Goal: Information Seeking & Learning: Find specific page/section

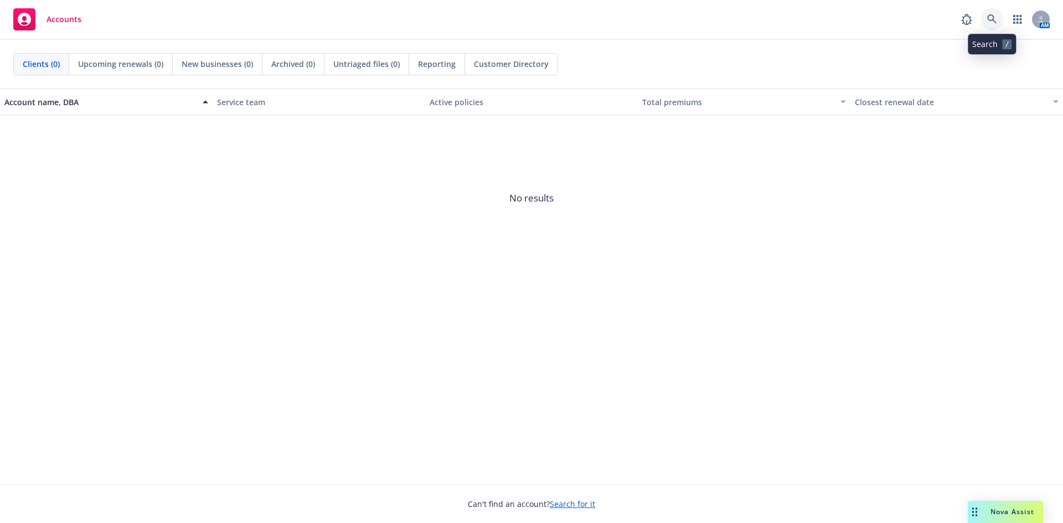
click at [992, 16] on icon at bounding box center [992, 19] width 10 height 10
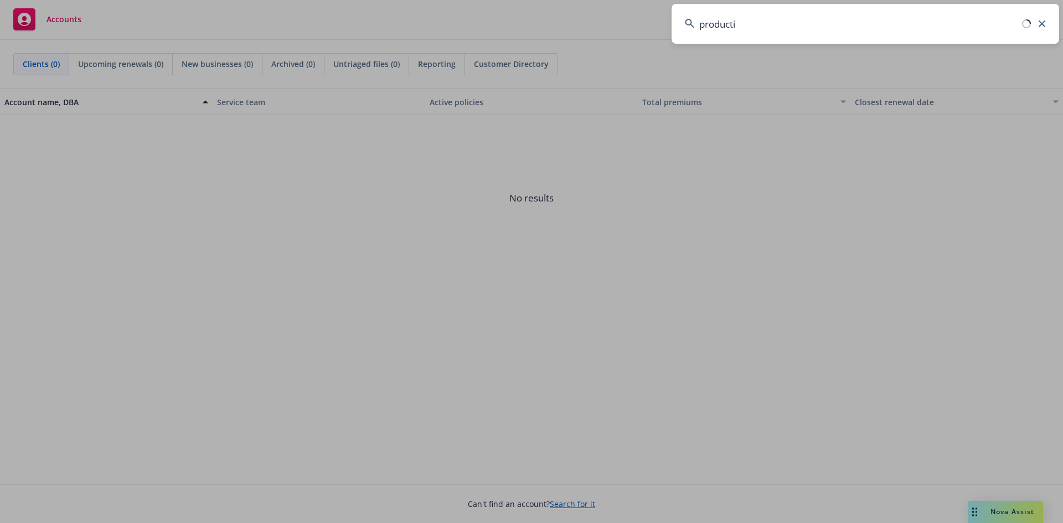
type input "productiv"
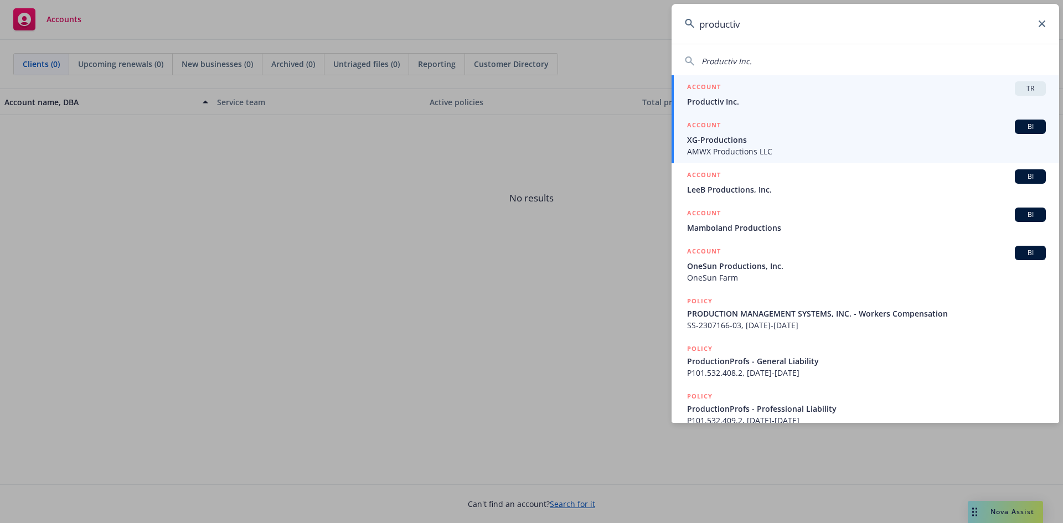
click at [746, 89] on div "ACCOUNT TR" at bounding box center [866, 88] width 359 height 14
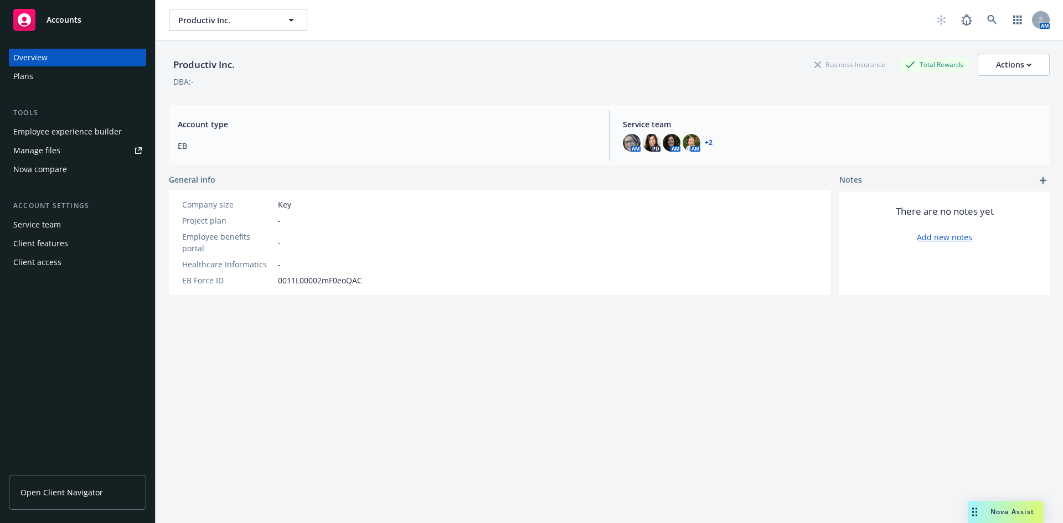
click at [60, 170] on div "Nova compare" at bounding box center [40, 170] width 54 height 18
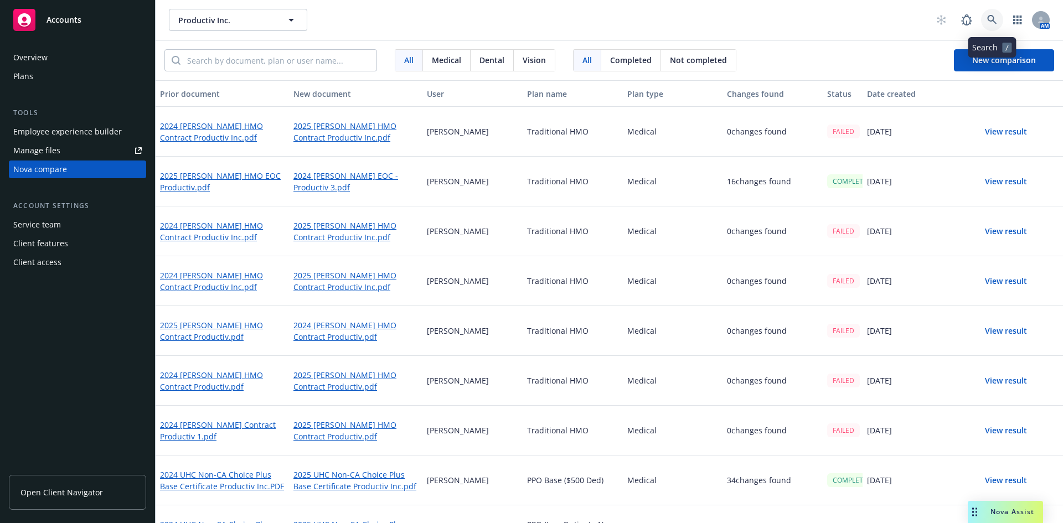
click at [997, 17] on icon at bounding box center [992, 20] width 10 height 10
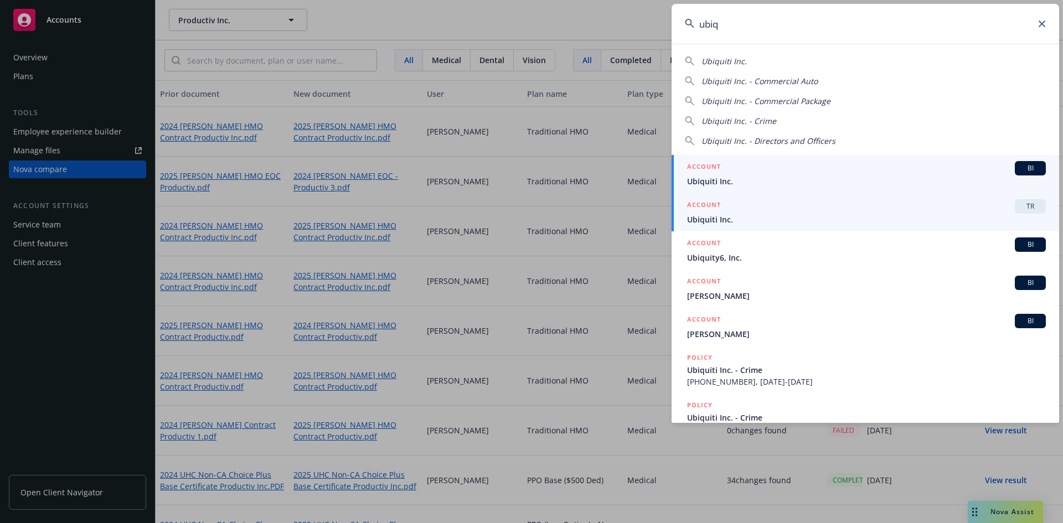
type input "ubiq"
click at [848, 219] on span "Ubiquiti Inc." at bounding box center [866, 220] width 359 height 12
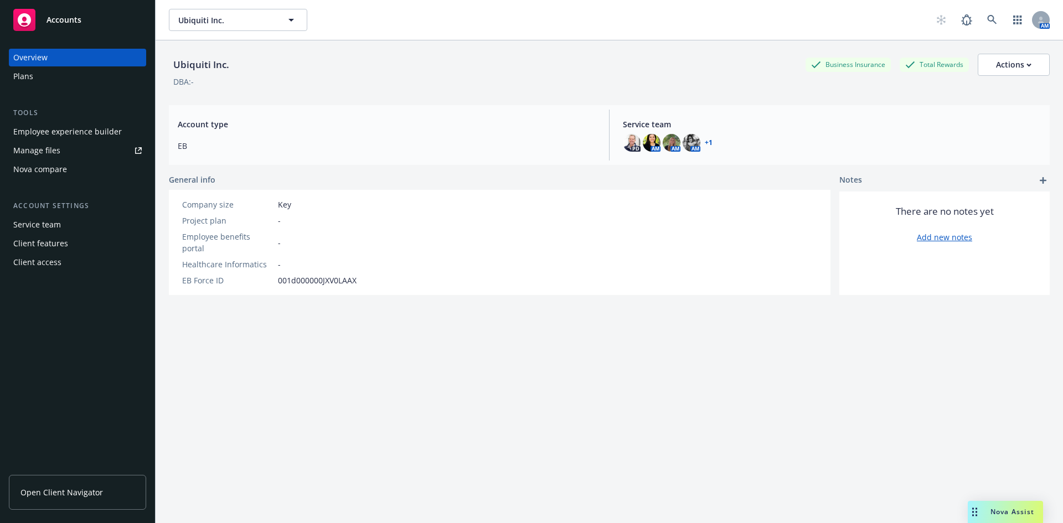
click at [27, 167] on div "Nova compare" at bounding box center [40, 170] width 54 height 18
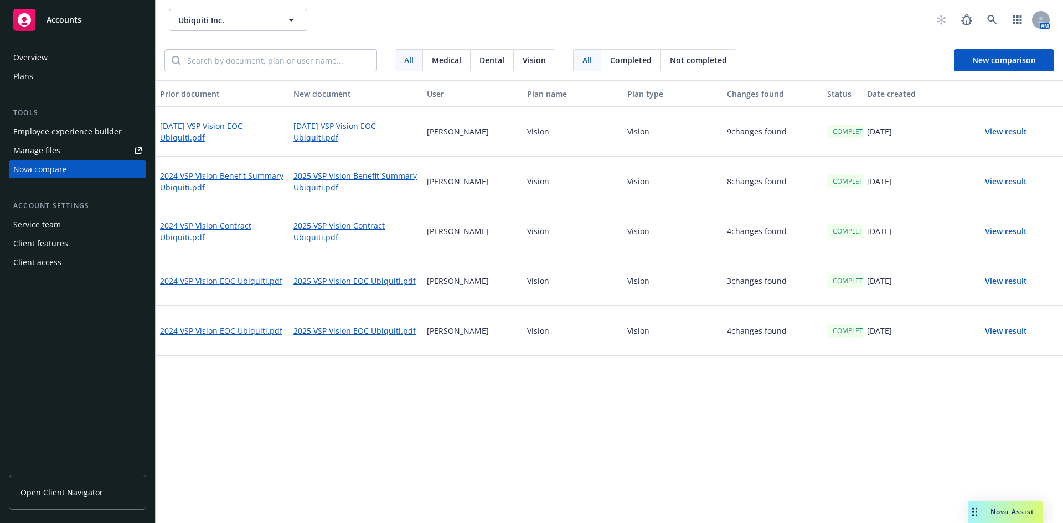
click at [1001, 131] on button "View result" at bounding box center [1006, 132] width 78 height 22
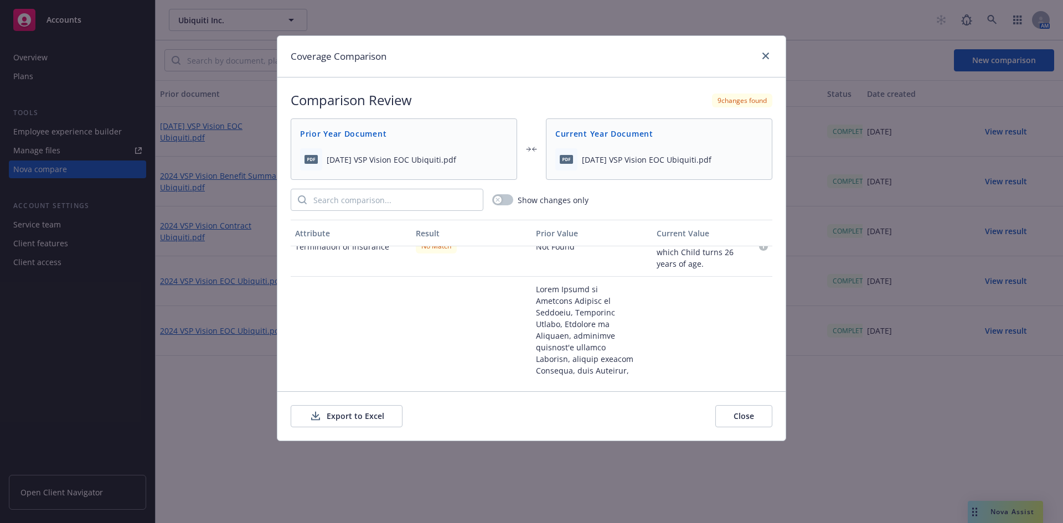
scroll to position [665, 0]
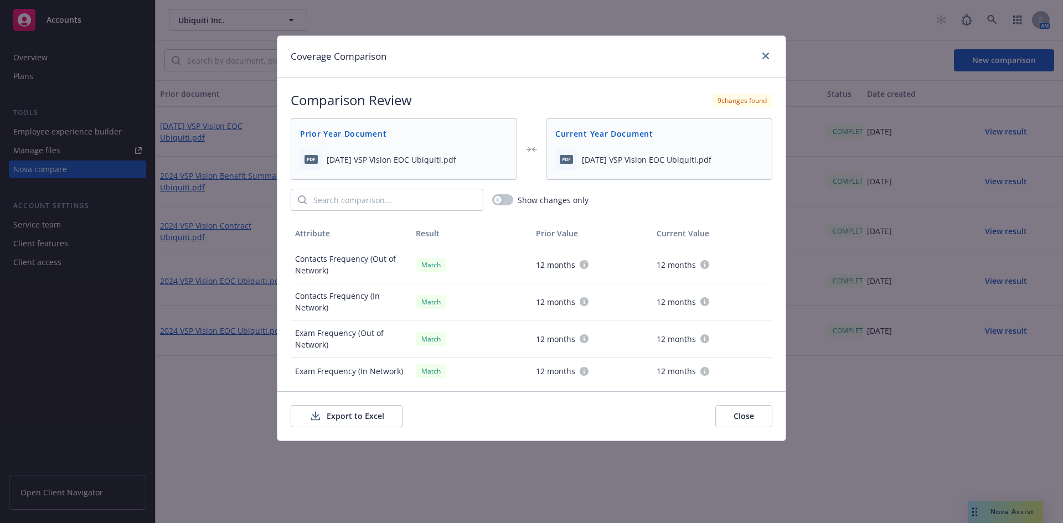
click at [358, 417] on button "Export to Excel" at bounding box center [347, 416] width 112 height 22
drag, startPoint x: 767, startPoint y: 54, endPoint x: 712, endPoint y: 54, distance: 54.8
click at [766, 54] on icon "close" at bounding box center [766, 56] width 7 height 7
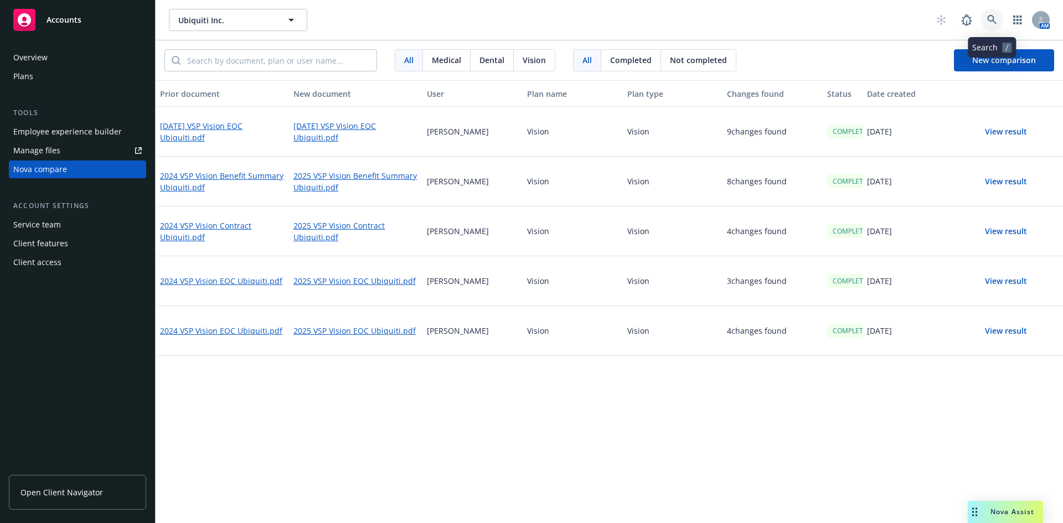
click at [994, 18] on icon at bounding box center [991, 19] width 9 height 9
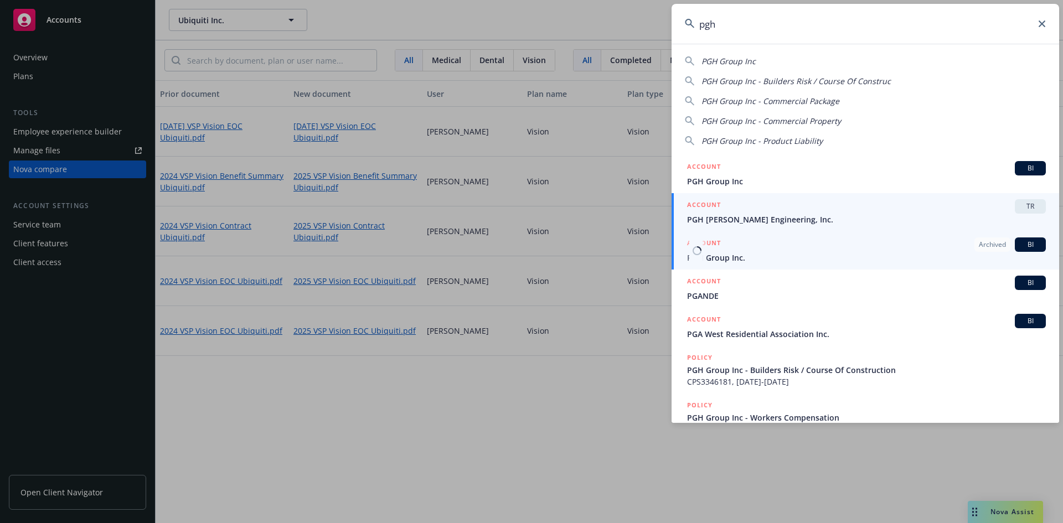
type input "pgh"
click at [940, 203] on div "ACCOUNT TR" at bounding box center [866, 206] width 359 height 14
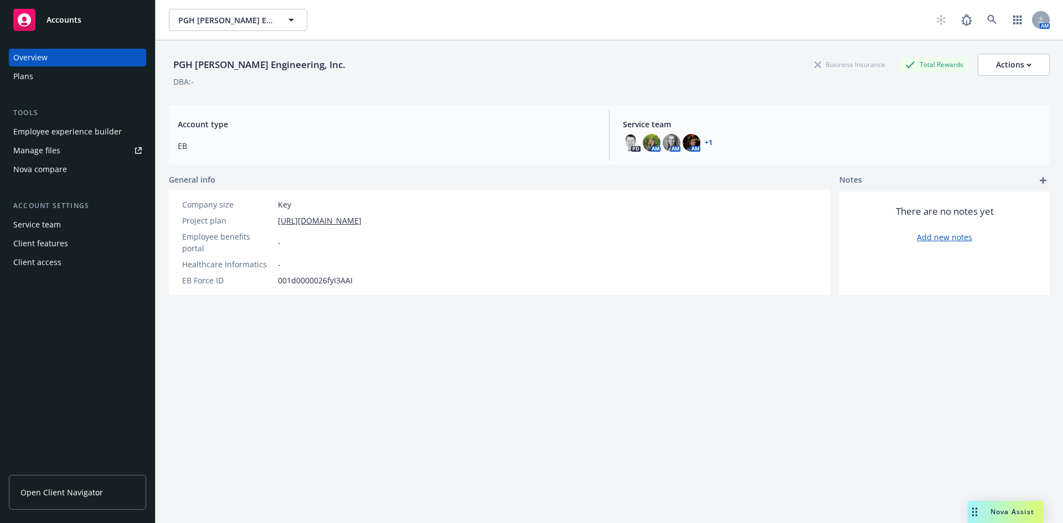
click at [54, 169] on div "Nova compare" at bounding box center [40, 170] width 54 height 18
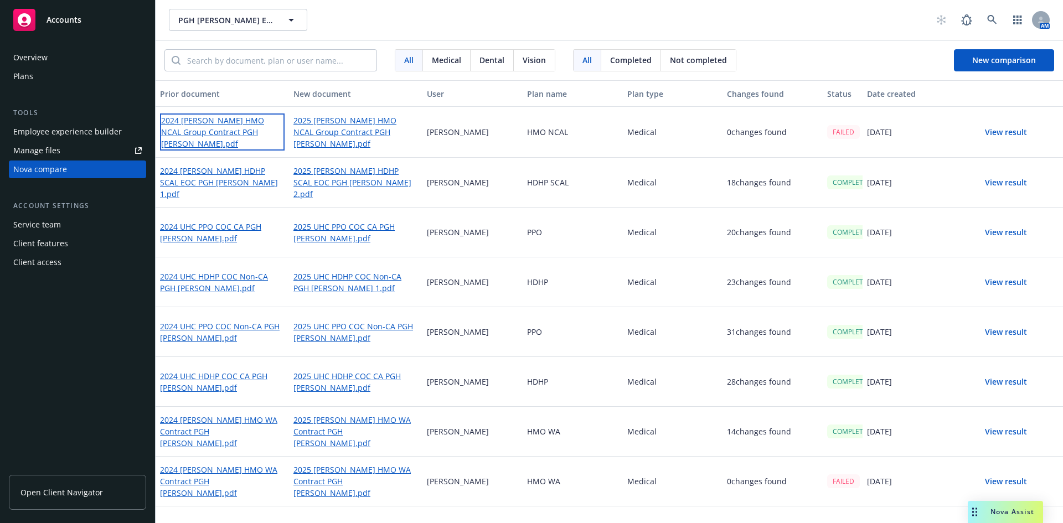
click at [239, 125] on link "2024 [PERSON_NAME] HMO NCAL Group Contract PGH [PERSON_NAME].pdf" at bounding box center [222, 132] width 125 height 37
click at [292, 20] on icon "button" at bounding box center [292, 20] width 6 height 3
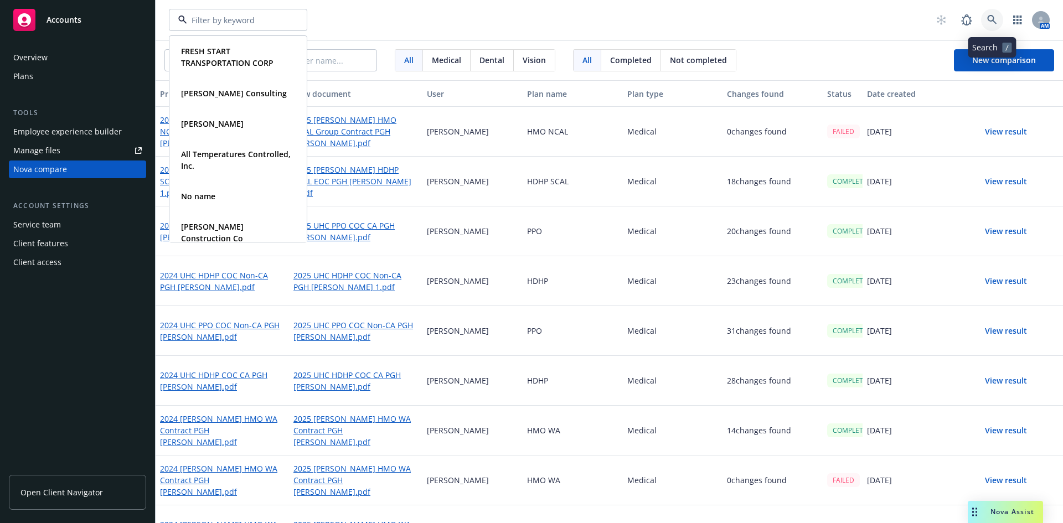
click at [985, 18] on link at bounding box center [992, 20] width 22 height 22
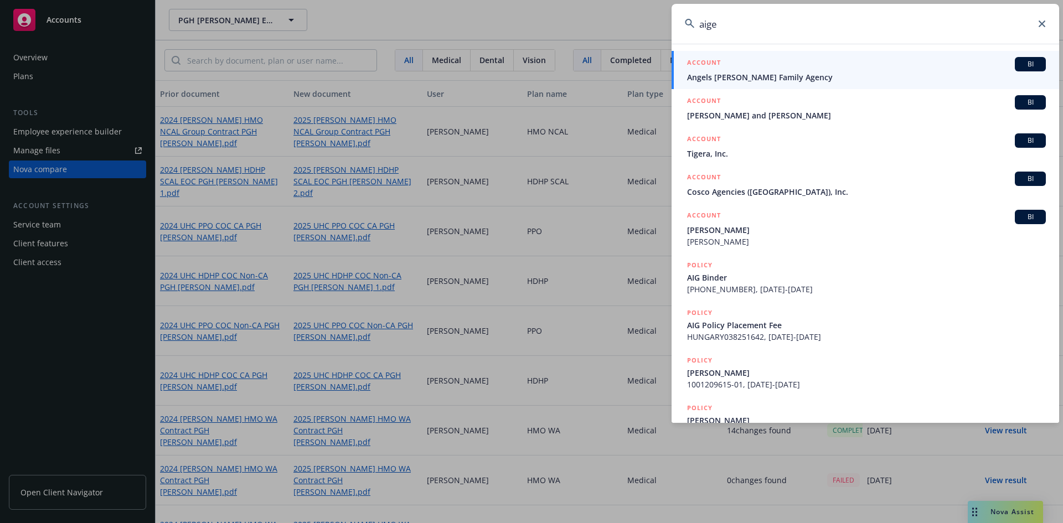
drag, startPoint x: 712, startPoint y: 23, endPoint x: 625, endPoint y: 24, distance: 87.0
click at [621, 24] on div "aige ACCOUNT BI Angels [PERSON_NAME] Family Agency ACCOUNT BI [PERSON_NAME] and…" at bounding box center [531, 261] width 1063 height 523
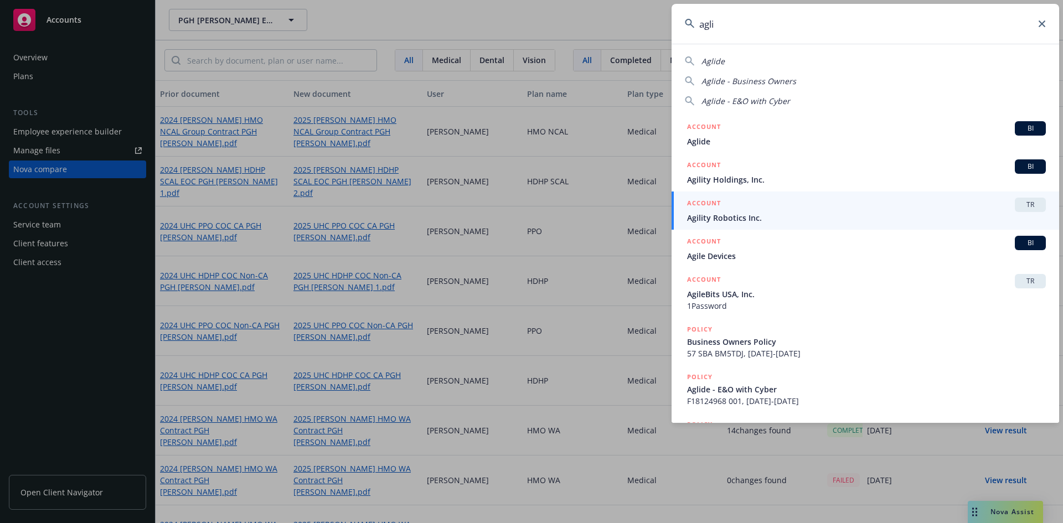
click at [723, 22] on input "agli" at bounding box center [866, 24] width 388 height 40
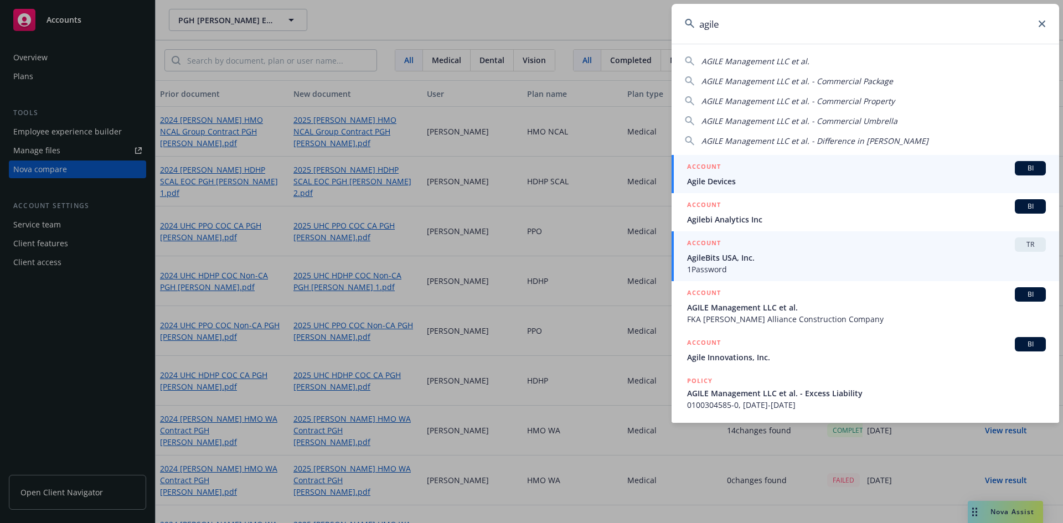
type input "agile"
click at [831, 251] on div "ACCOUNT TR" at bounding box center [866, 245] width 359 height 14
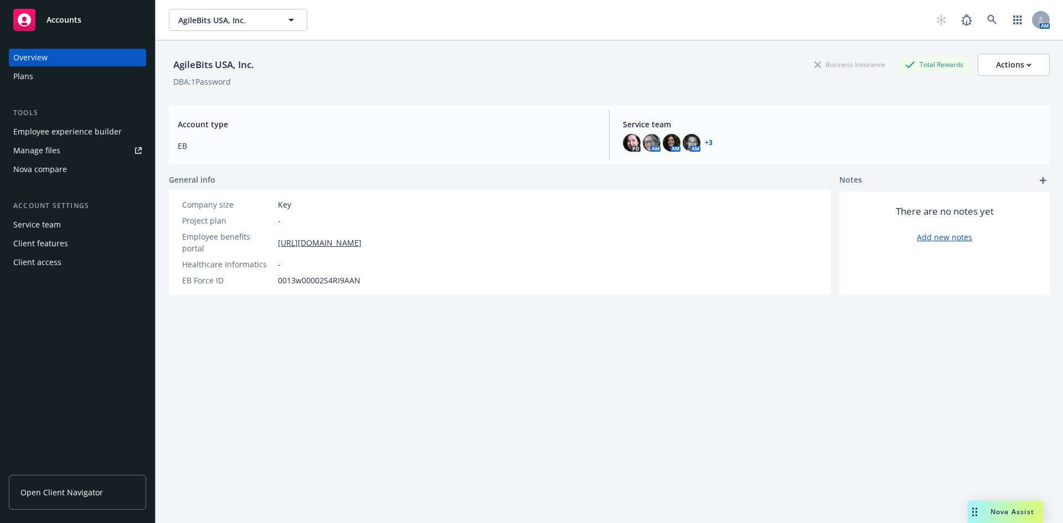
click at [61, 169] on div "Nova compare" at bounding box center [40, 170] width 54 height 18
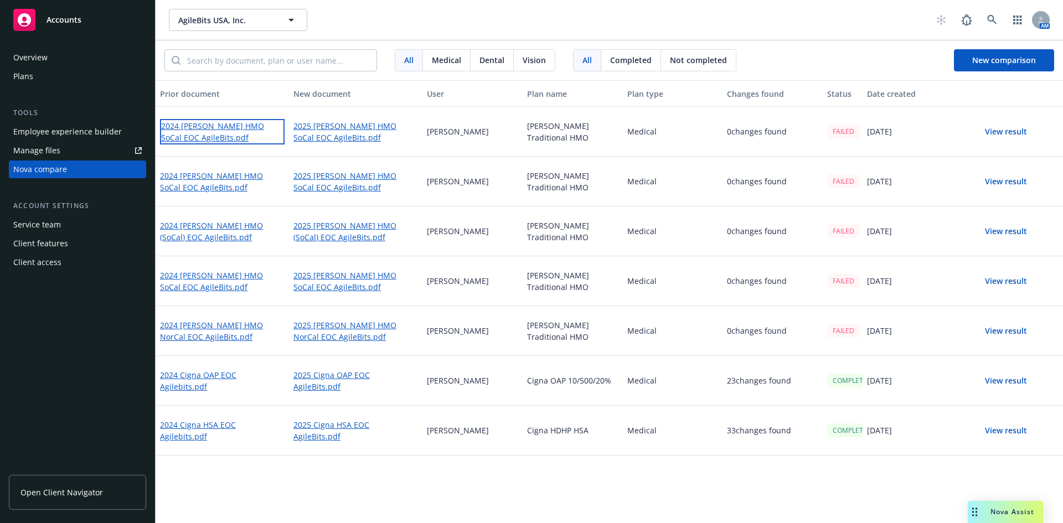
click at [216, 125] on link "2024 [PERSON_NAME] HMO SoCal EOC AgileBits.pdf" at bounding box center [222, 131] width 125 height 25
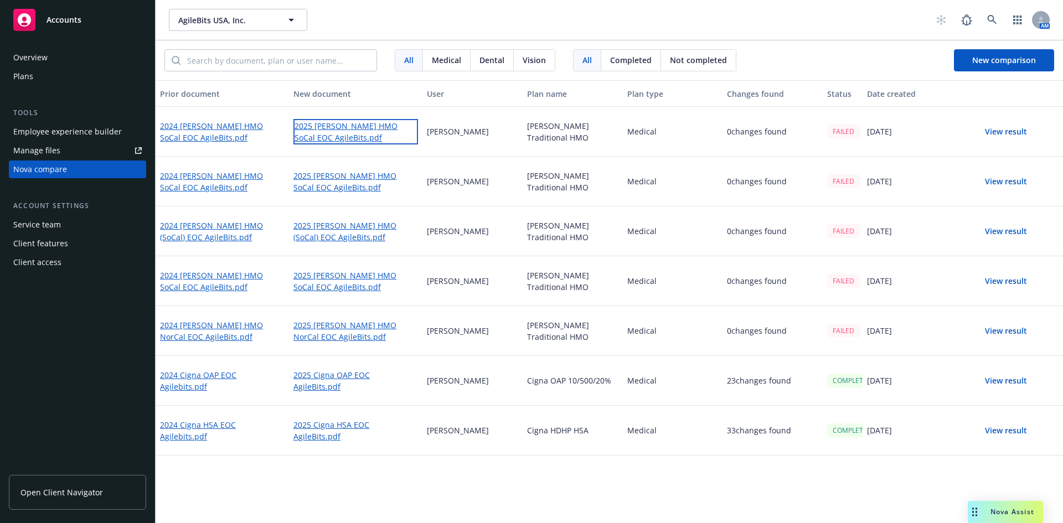
click at [364, 126] on link "2025 [PERSON_NAME] HMO SoCal EOC AgileBits.pdf" at bounding box center [356, 131] width 125 height 25
click at [996, 19] on icon at bounding box center [992, 20] width 10 height 10
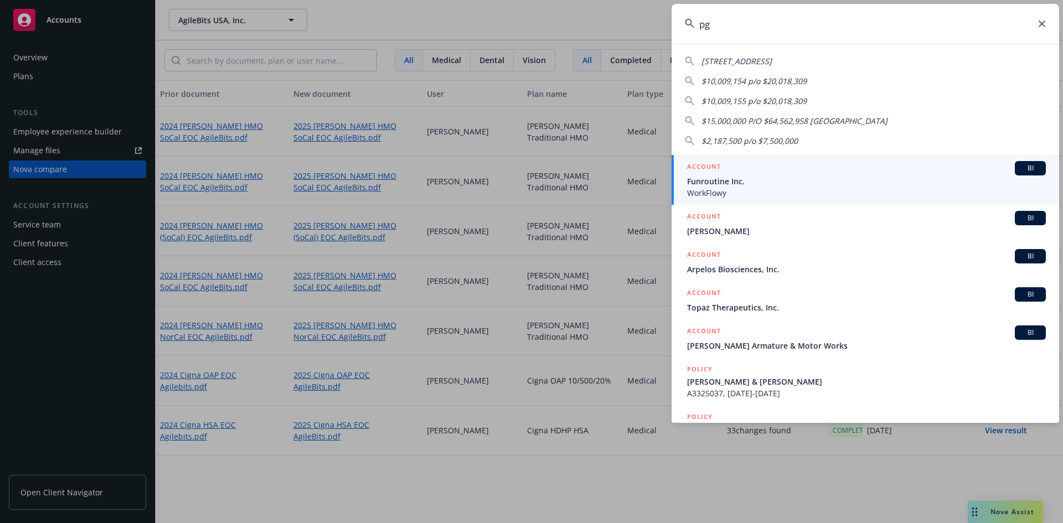
type input "pgh"
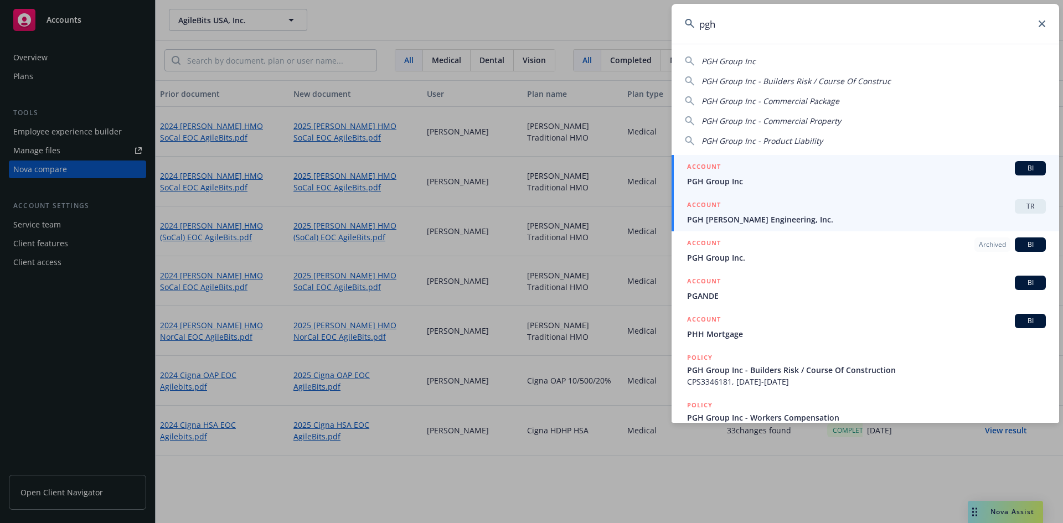
click at [945, 214] on span "PGH [PERSON_NAME] Engineering, Inc." at bounding box center [866, 220] width 359 height 12
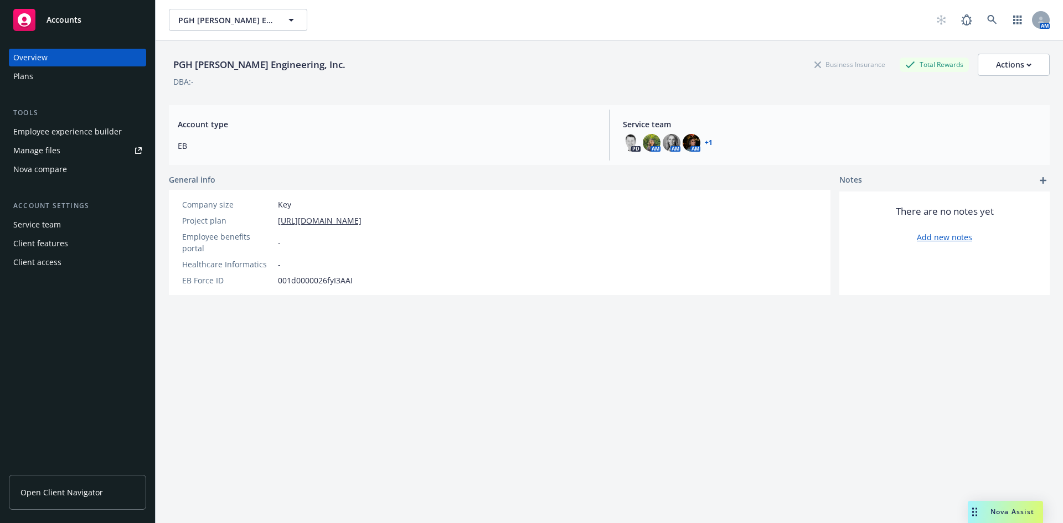
click at [56, 169] on div "Nova compare" at bounding box center [40, 170] width 54 height 18
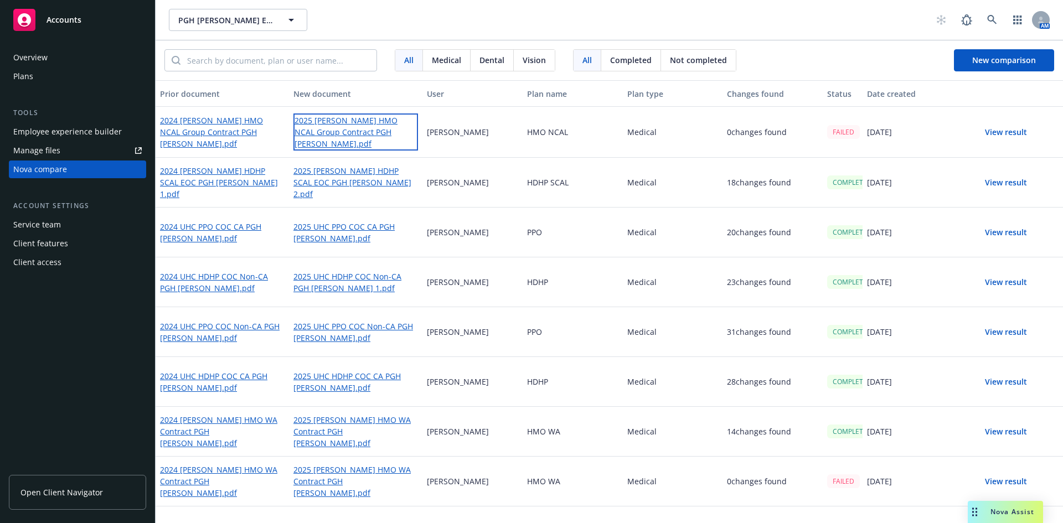
click at [329, 130] on link "2025 [PERSON_NAME] HMO NCAL Group Contract PGH [PERSON_NAME].pdf" at bounding box center [356, 132] width 125 height 37
